Goal: Information Seeking & Learning: Learn about a topic

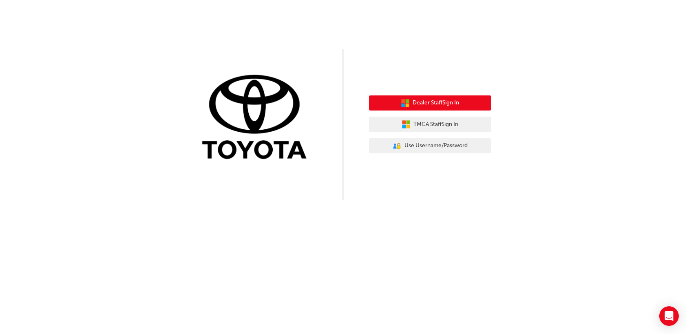
click at [357, 99] on button "Dealer Staff Sign In" at bounding box center [430, 102] width 122 height 15
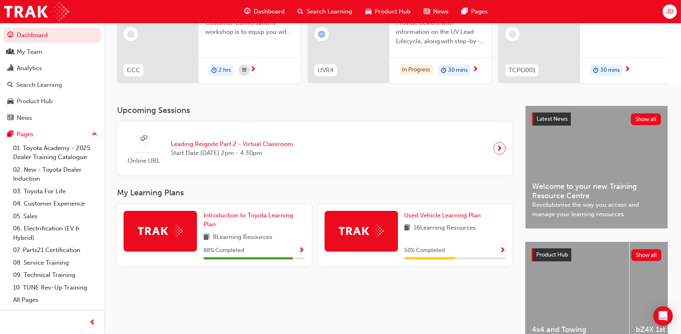
scroll to position [153, 0]
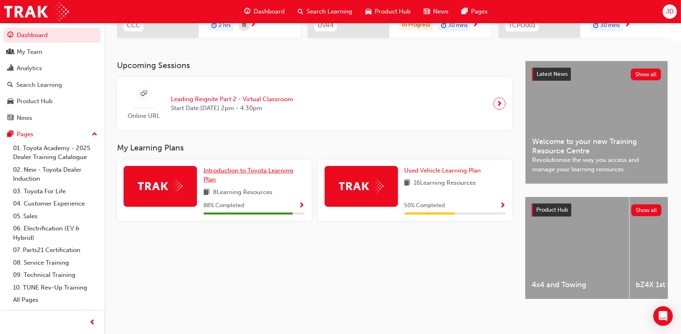
click at [219, 167] on span "Introduction to Toyota Learning Plan" at bounding box center [248, 175] width 90 height 17
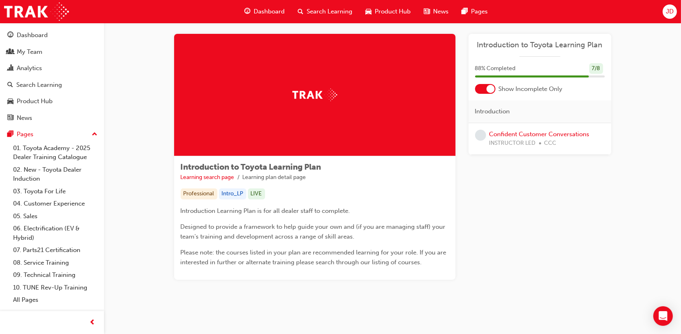
scroll to position [13, 0]
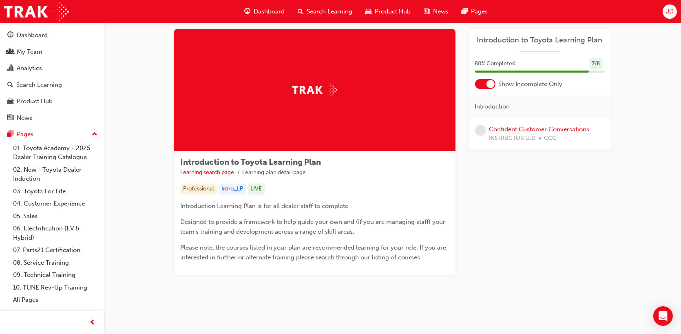
click at [519, 128] on link "Confident Customer Conversations" at bounding box center [539, 129] width 100 height 7
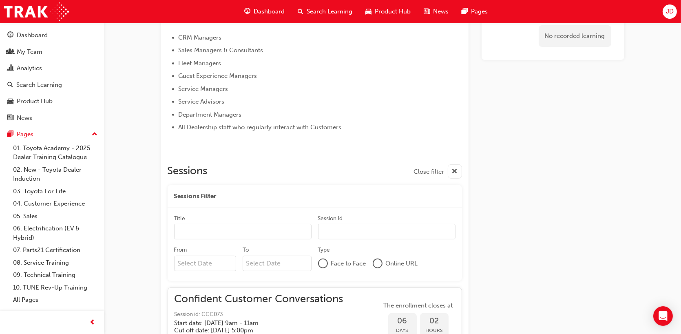
scroll to position [391, 0]
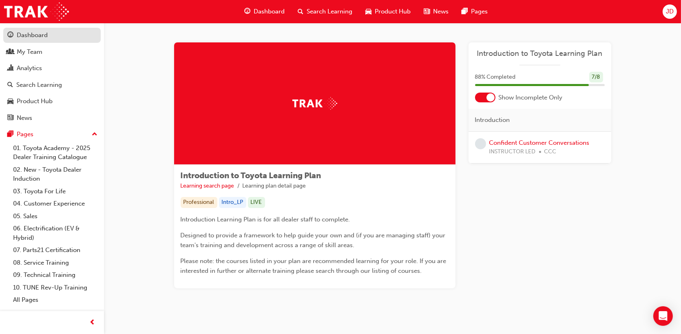
click at [49, 35] on div "Dashboard" at bounding box center [51, 35] width 89 height 10
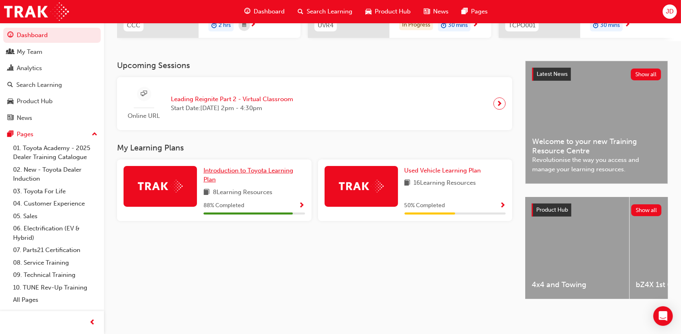
scroll to position [153, 0]
click at [243, 167] on span "Introduction to Toyota Learning Plan" at bounding box center [248, 175] width 90 height 17
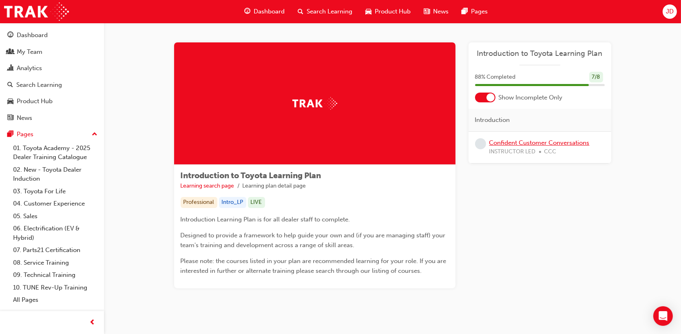
click at [508, 142] on link "Confident Customer Conversations" at bounding box center [539, 142] width 100 height 7
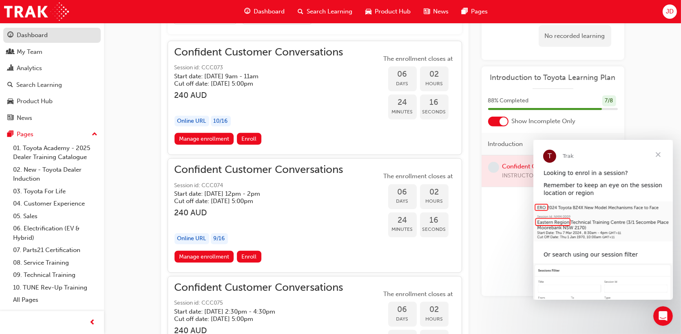
click at [17, 35] on div "Dashboard" at bounding box center [32, 35] width 31 height 9
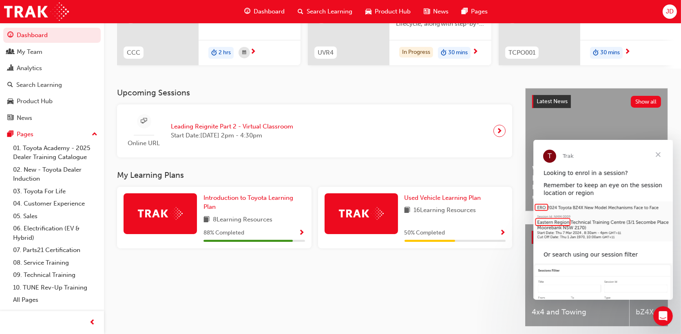
scroll to position [153, 0]
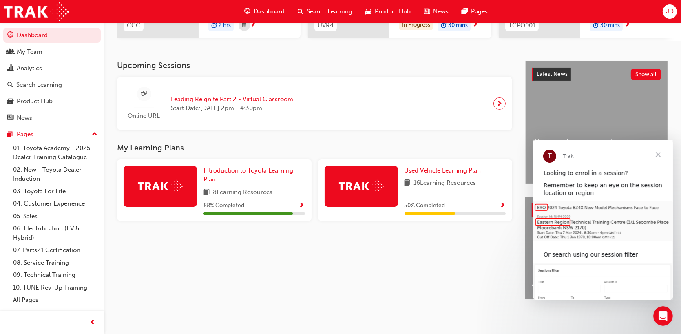
click at [424, 167] on span "Used Vehicle Learning Plan" at bounding box center [442, 170] width 77 height 7
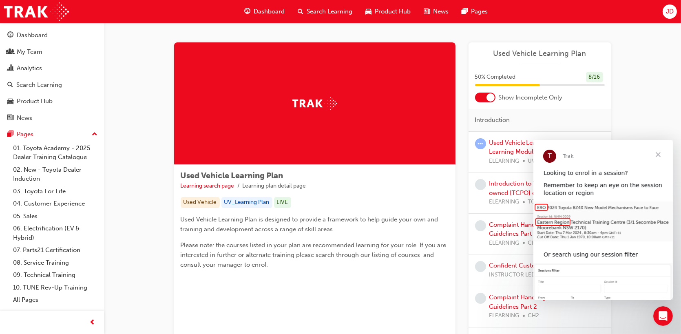
click at [657, 153] on span "Close" at bounding box center [657, 154] width 29 height 29
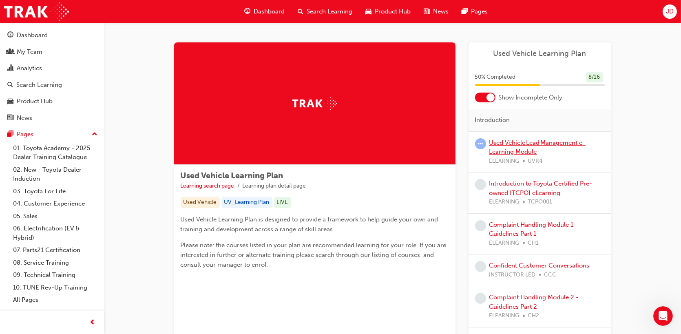
click at [501, 148] on link "Used Vehicle Lead Management e-Learning Module" at bounding box center [537, 147] width 96 height 17
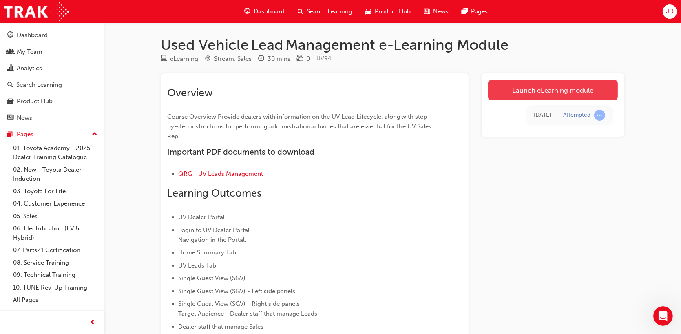
click at [508, 95] on link "Launch eLearning module" at bounding box center [553, 90] width 130 height 20
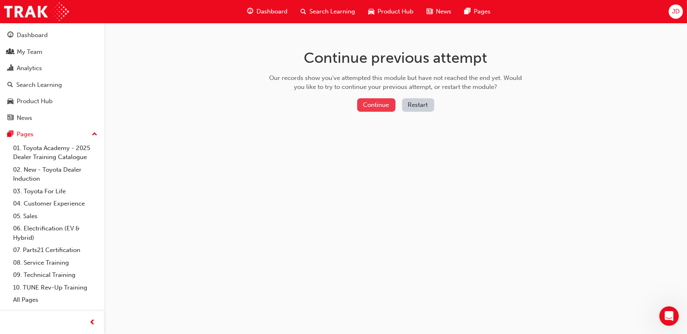
click at [384, 101] on button "Continue" at bounding box center [376, 104] width 38 height 13
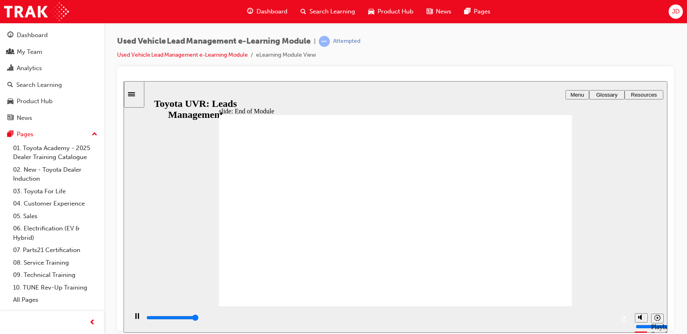
type input "10100"
click at [180, 51] on link "Used Vehicle Lead Management e-Learning Module" at bounding box center [182, 54] width 131 height 7
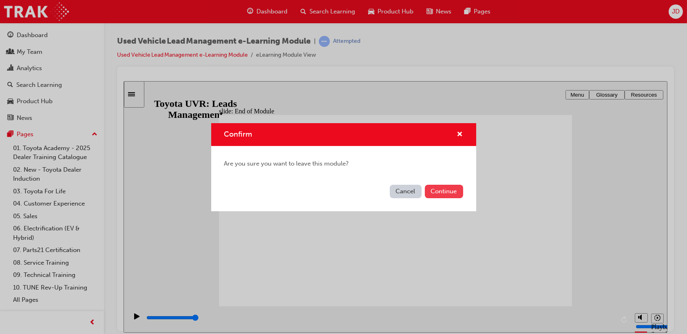
click at [446, 192] on button "Continue" at bounding box center [444, 191] width 38 height 13
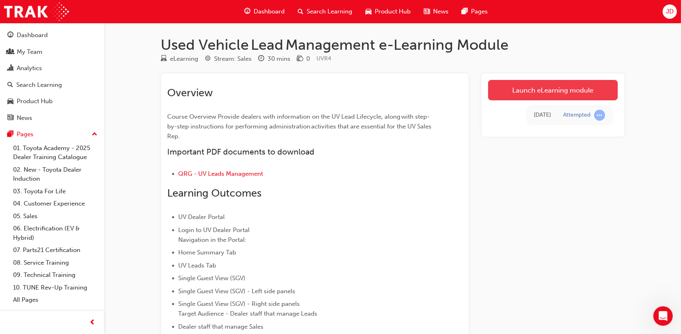
click at [521, 94] on link "Launch eLearning module" at bounding box center [553, 90] width 130 height 20
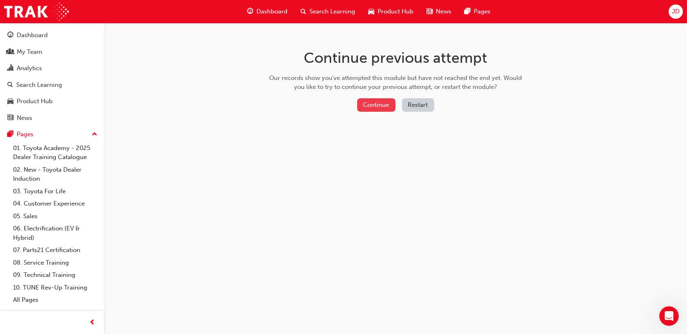
click at [378, 99] on button "Continue" at bounding box center [376, 104] width 38 height 13
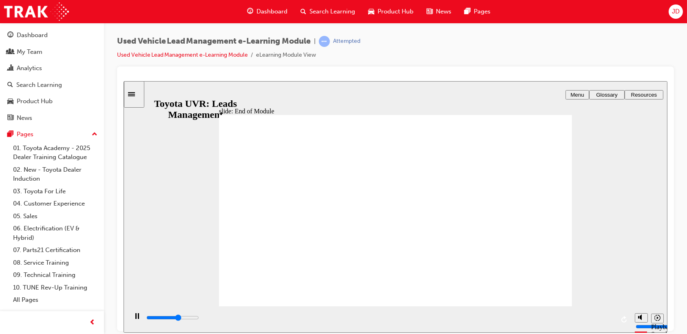
click at [135, 92] on icon "Sidebar Toggle" at bounding box center [131, 94] width 7 height 4
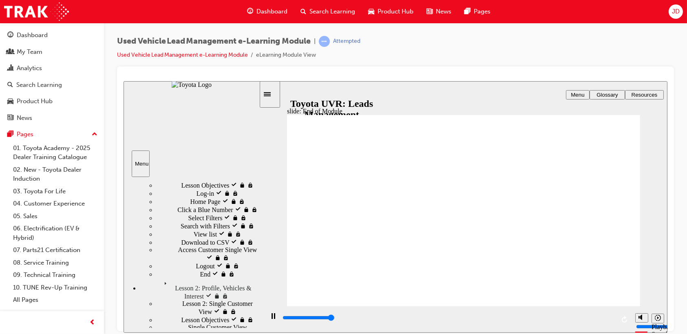
scroll to position [122, 0]
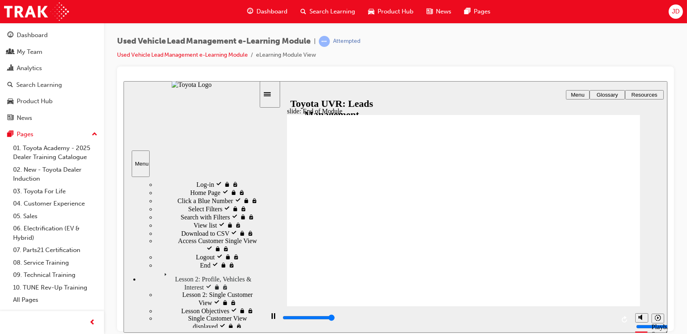
type input "10100"
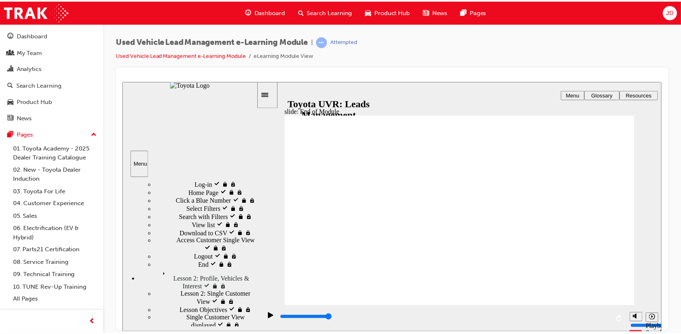
scroll to position [0, 0]
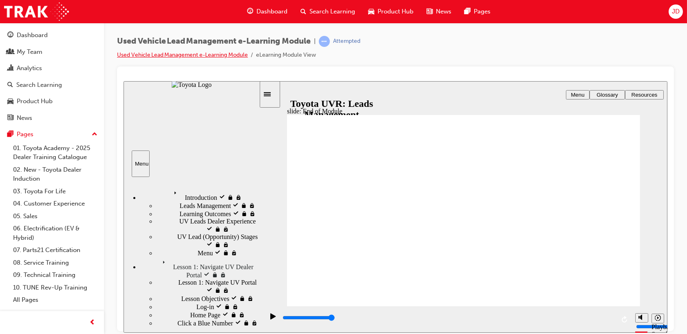
click at [197, 53] on link "Used Vehicle Lead Management e-Learning Module" at bounding box center [182, 54] width 131 height 7
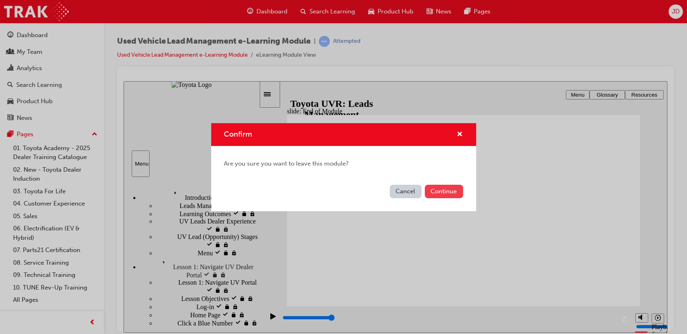
click at [438, 192] on button "Continue" at bounding box center [444, 191] width 38 height 13
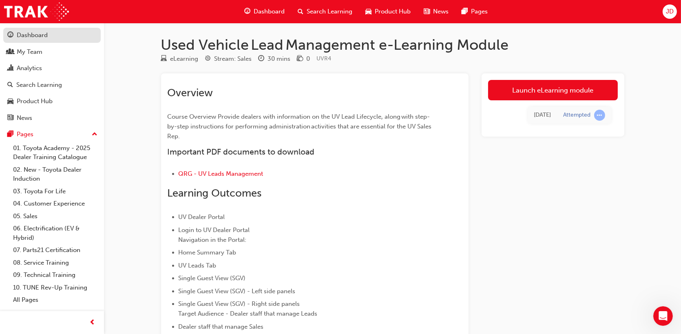
click at [41, 36] on div "Dashboard" at bounding box center [32, 35] width 31 height 9
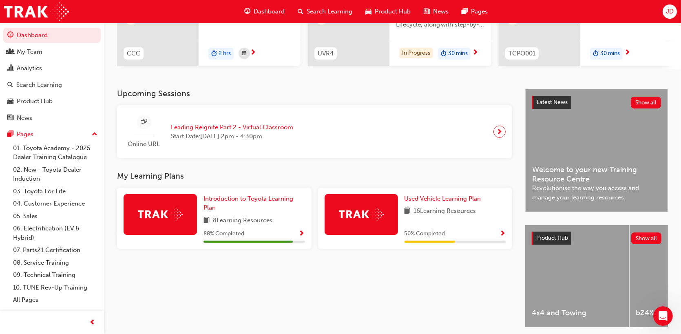
scroll to position [153, 0]
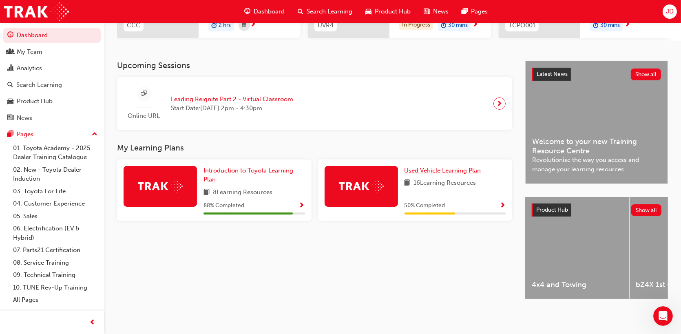
click at [415, 167] on span "Used Vehicle Learning Plan" at bounding box center [442, 170] width 77 height 7
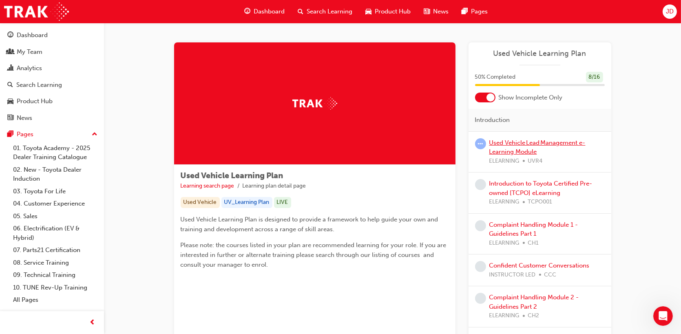
click at [512, 148] on link "Used Vehicle Lead Management e-Learning Module" at bounding box center [537, 147] width 96 height 17
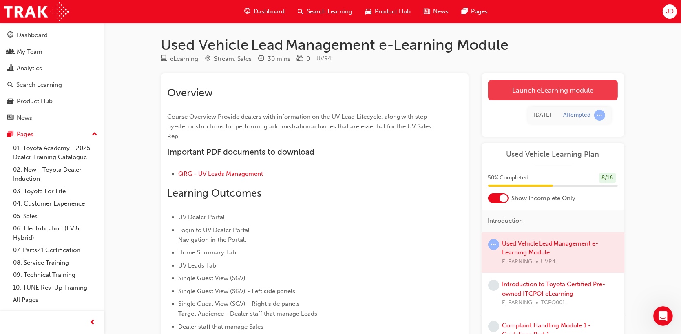
click at [520, 95] on link "Launch eLearning module" at bounding box center [553, 90] width 130 height 20
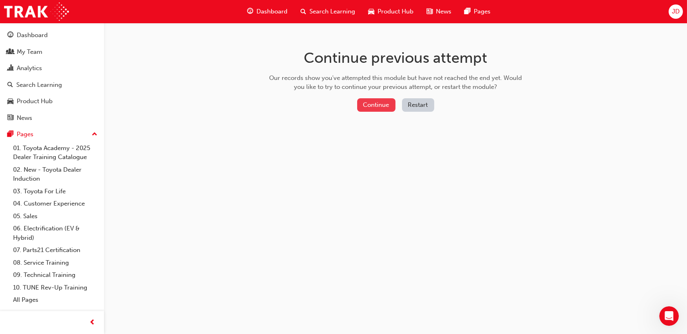
click at [371, 102] on button "Continue" at bounding box center [376, 104] width 38 height 13
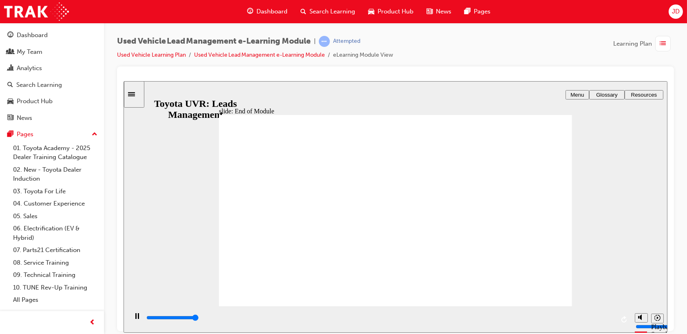
type input "10100"
click at [20, 37] on div "Dashboard" at bounding box center [32, 35] width 31 height 9
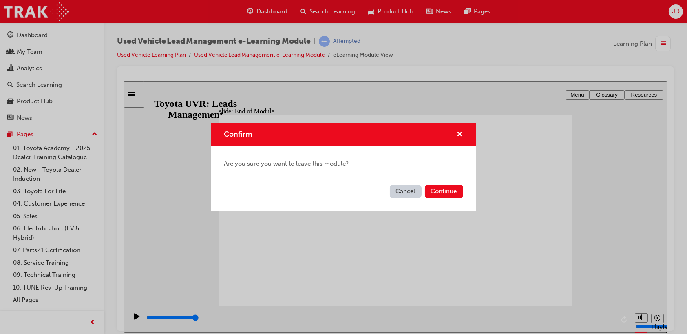
click at [440, 199] on div "Cancel Continue" at bounding box center [343, 196] width 265 height 30
click at [440, 197] on button "Continue" at bounding box center [444, 191] width 38 height 13
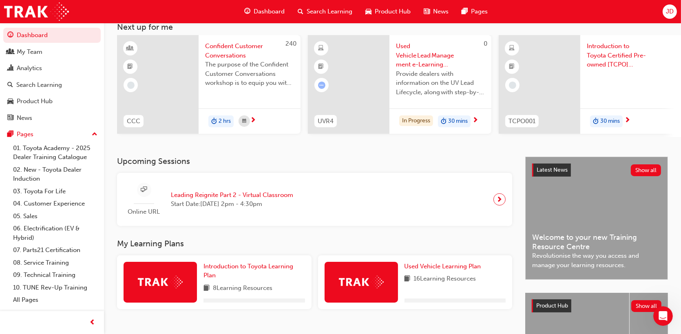
scroll to position [153, 0]
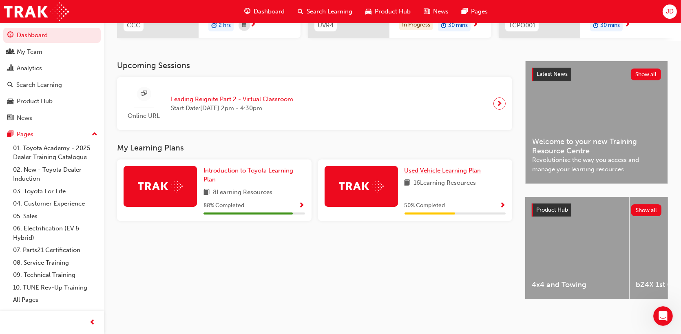
click at [415, 168] on span "Used Vehicle Learning Plan" at bounding box center [442, 170] width 77 height 7
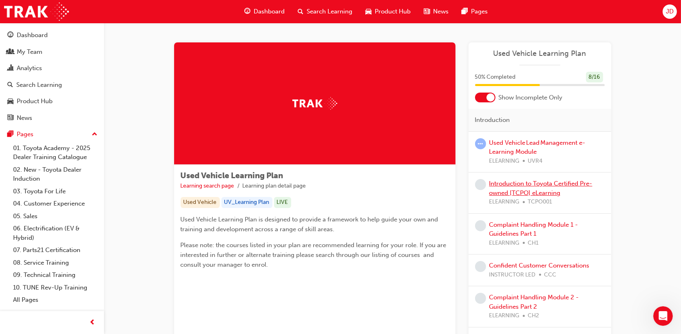
click at [514, 190] on link "Introduction to Toyota Certified Pre-owned [TCPO] eLearning" at bounding box center [540, 188] width 103 height 17
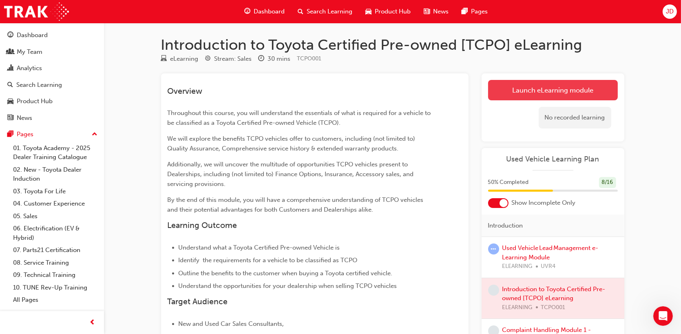
click at [504, 99] on link "Launch eLearning module" at bounding box center [553, 90] width 130 height 20
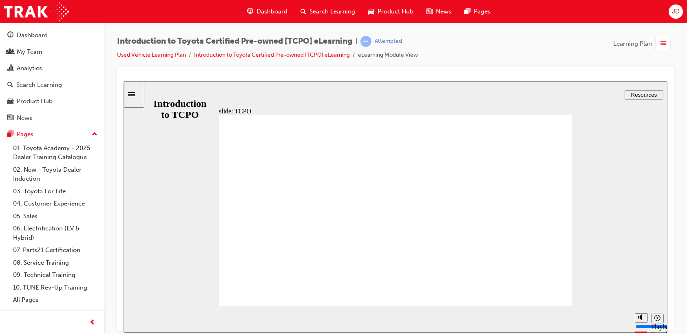
type input "15800"
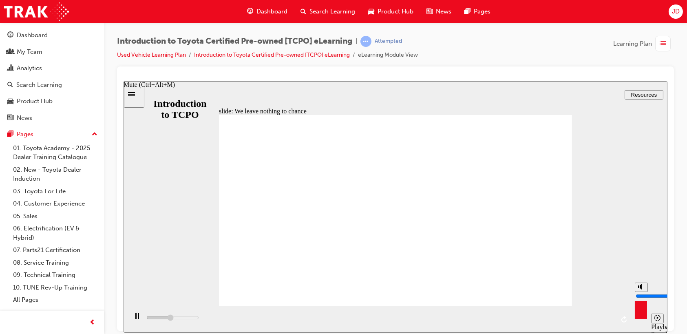
type input "10"
type input "16100"
drag, startPoint x: 640, startPoint y: 285, endPoint x: 640, endPoint y: 269, distance: 16.7
type input "10"
click at [640, 292] on input "volume" at bounding box center [661, 295] width 53 height 7
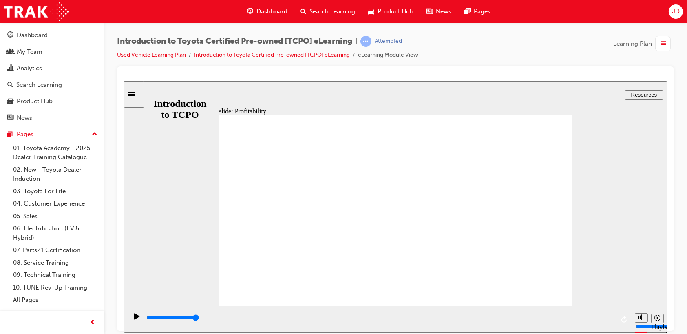
type input "7700"
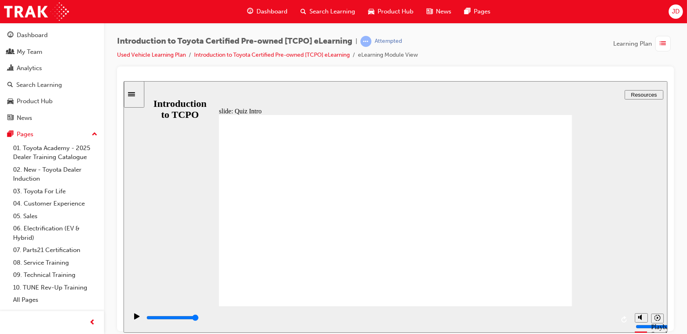
radio input "true"
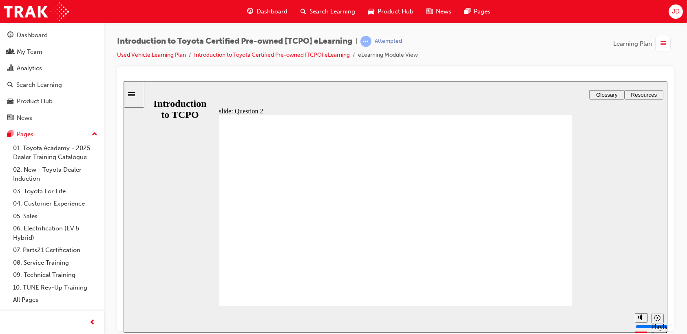
radio input "true"
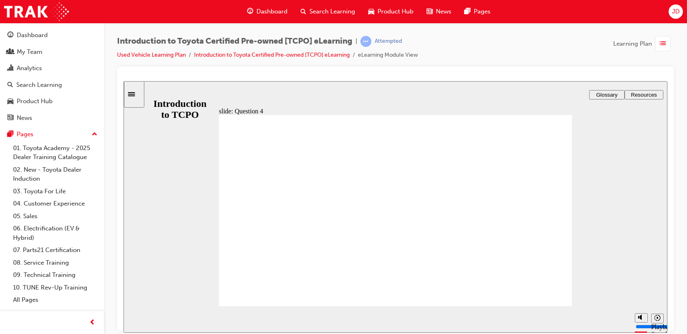
radio input "true"
type input "18400"
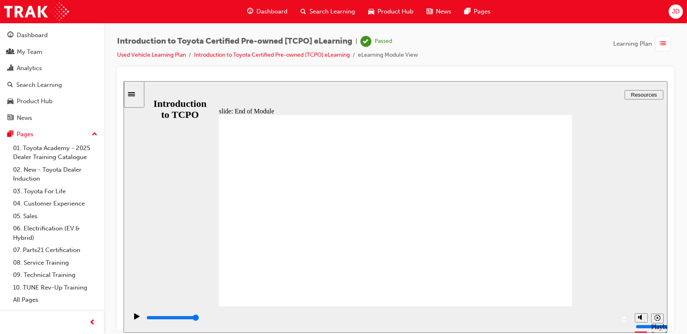
click at [656, 40] on div "button" at bounding box center [662, 43] width 15 height 15
